Goal: Obtain resource: Download file/media

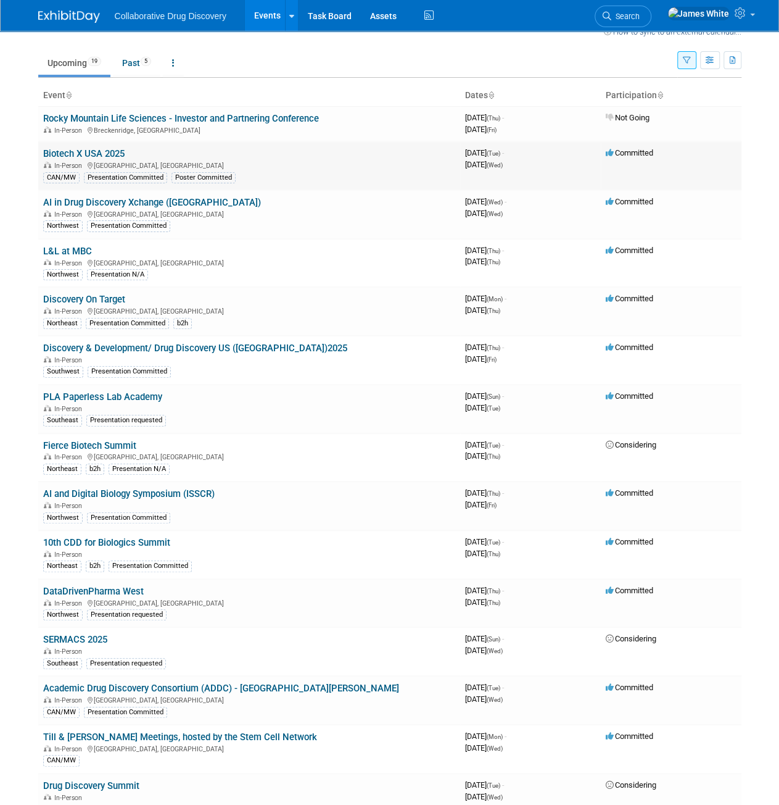
click at [107, 152] on link "Biotech X USA 2025" at bounding box center [83, 153] width 81 height 11
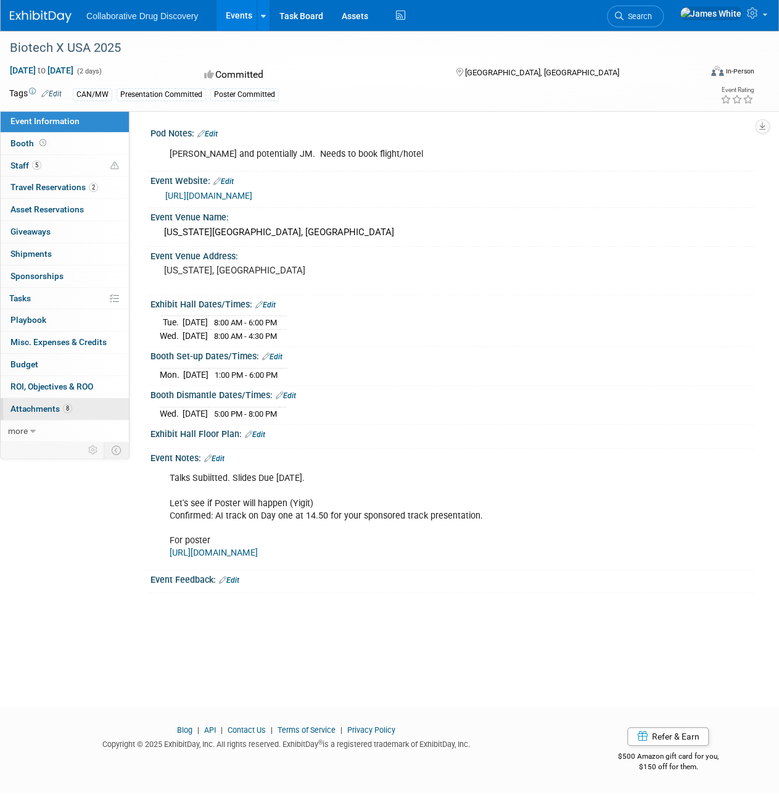
click at [37, 409] on span "Attachments 8" at bounding box center [41, 409] width 62 height 10
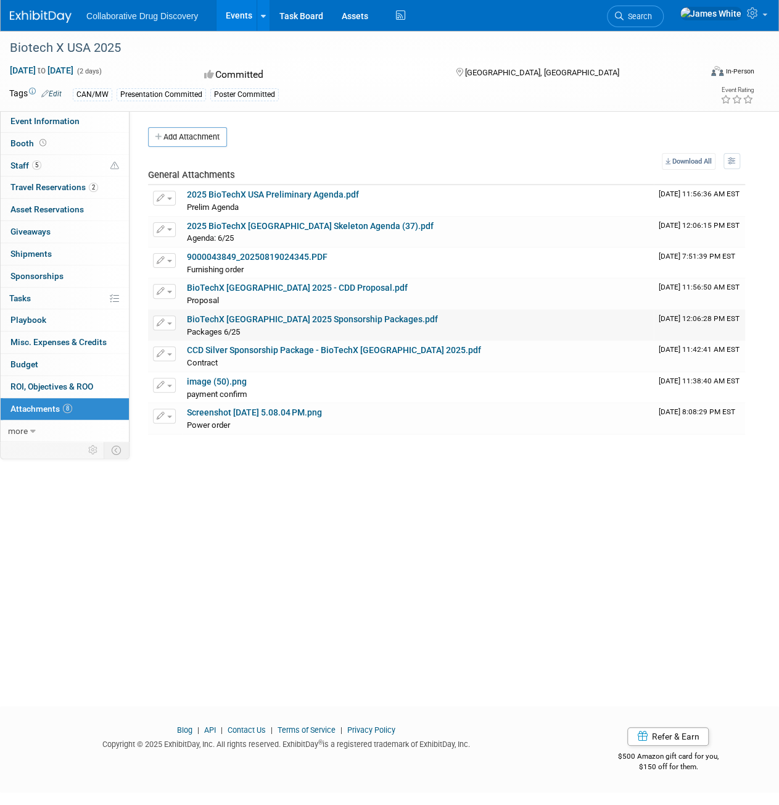
click at [291, 317] on link "BioTechX USA 2025 Sponsorship Packages.pdf" at bounding box center [312, 319] width 251 height 10
click at [226, 381] on link "image (50).png" at bounding box center [217, 381] width 60 height 10
click at [357, 349] on link "CCD Silver Sponsorship Package - BioTechX USA 2025.pdf" at bounding box center [334, 350] width 294 height 10
